Goal: Task Accomplishment & Management: Use online tool/utility

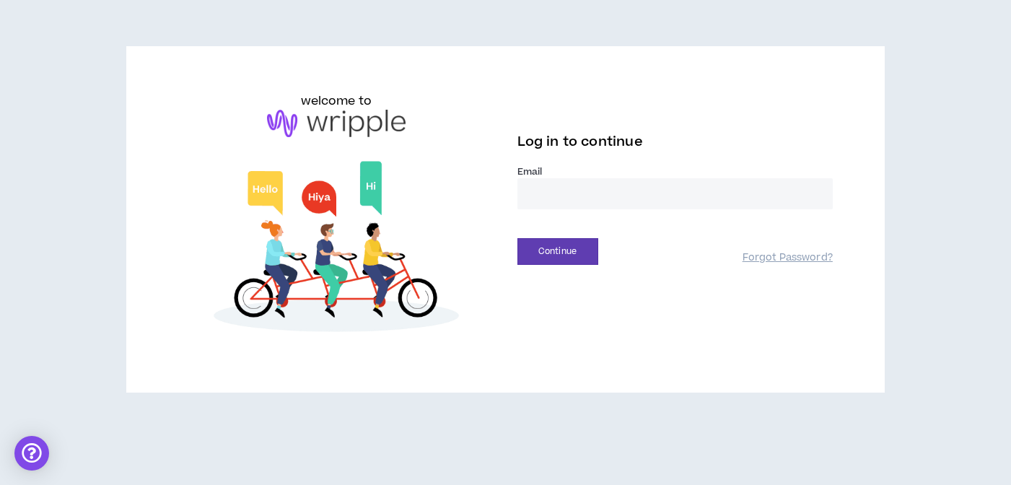
click at [577, 196] on input "email" at bounding box center [674, 193] width 315 height 31
type input "**********"
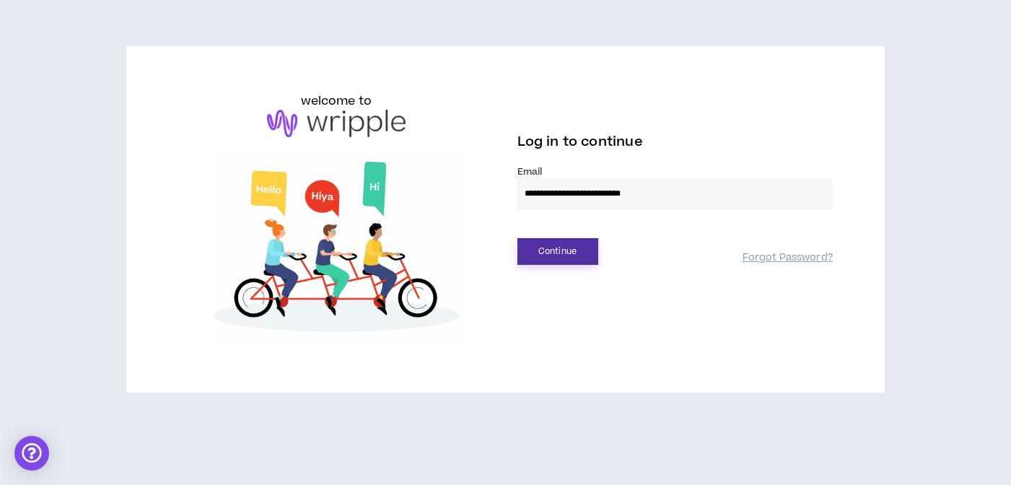
click at [578, 254] on button "Continue" at bounding box center [557, 251] width 81 height 27
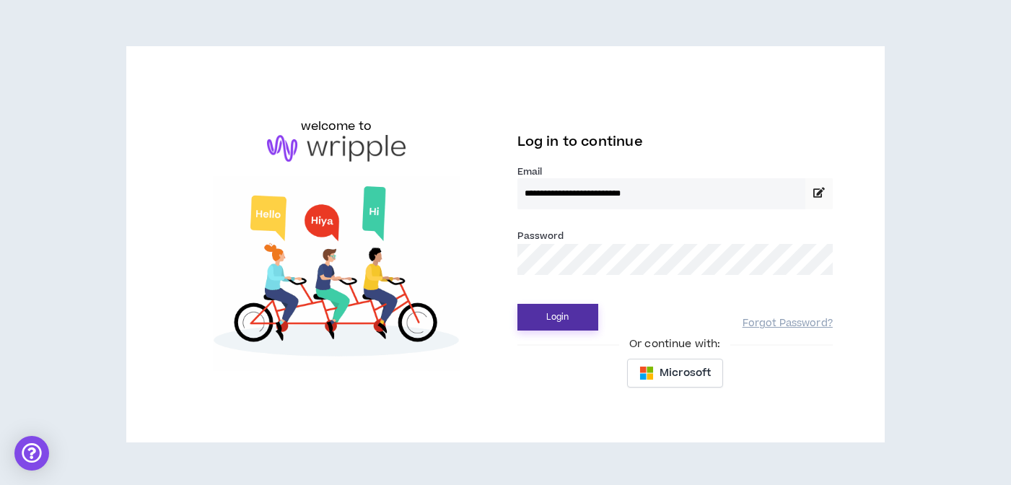
click at [584, 312] on button "Login" at bounding box center [557, 317] width 81 height 27
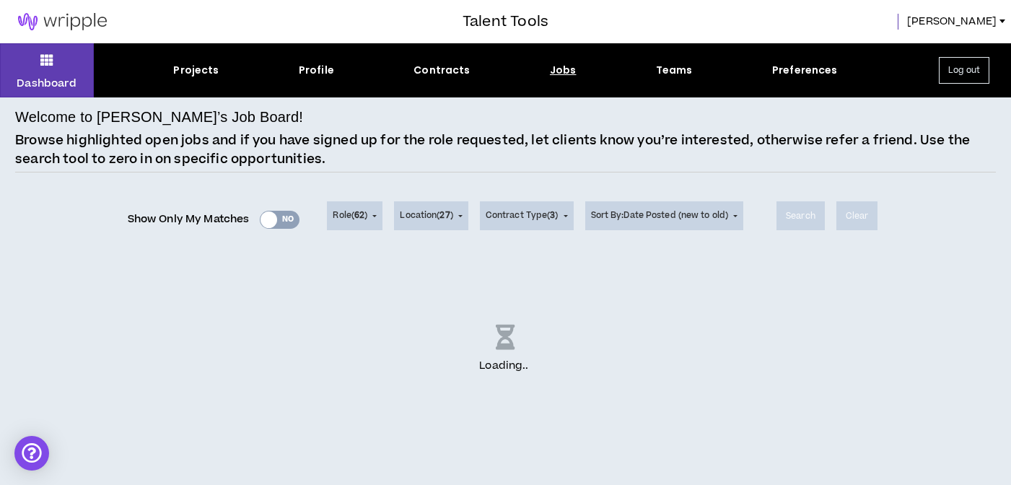
click at [545, 71] on div "Projects Profile Contracts Jobs Teams Preferences" at bounding box center [505, 70] width 823 height 15
click at [556, 71] on div "Jobs" at bounding box center [563, 70] width 27 height 15
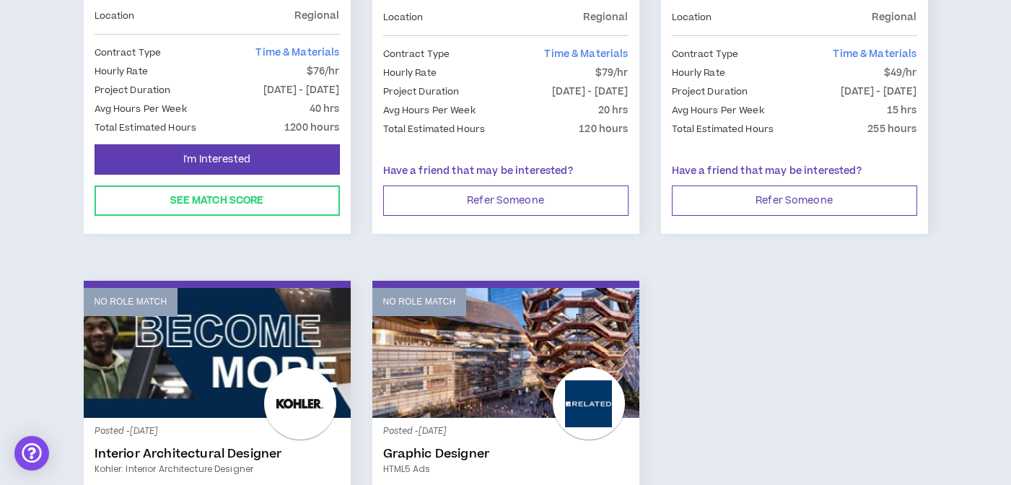
scroll to position [1223, 0]
